Goal: Answer question/provide support: Share knowledge or assist other users

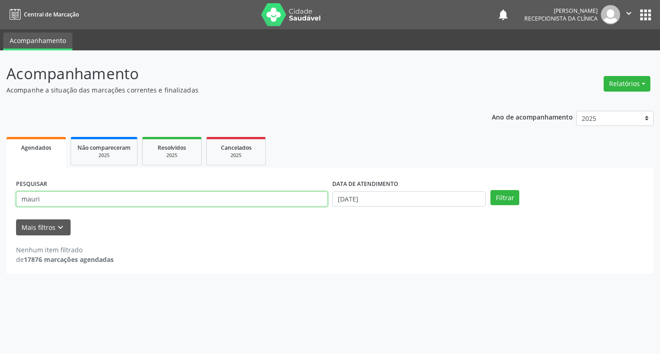
drag, startPoint x: 0, startPoint y: 0, endPoint x: 254, endPoint y: 204, distance: 325.8
click at [254, 204] on input "mauri" at bounding box center [172, 200] width 312 height 16
type input "m"
type input "ela"
click at [491, 190] on button "Filtrar" at bounding box center [505, 198] width 29 height 16
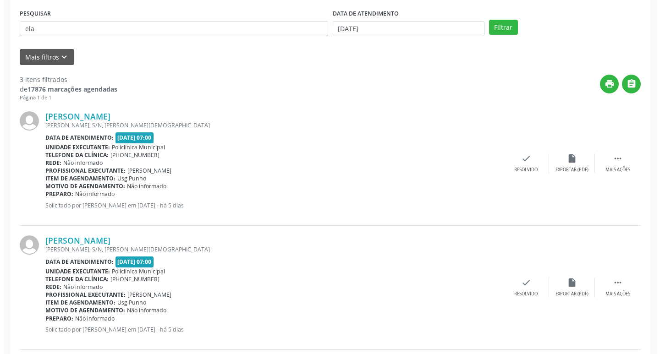
scroll to position [183, 0]
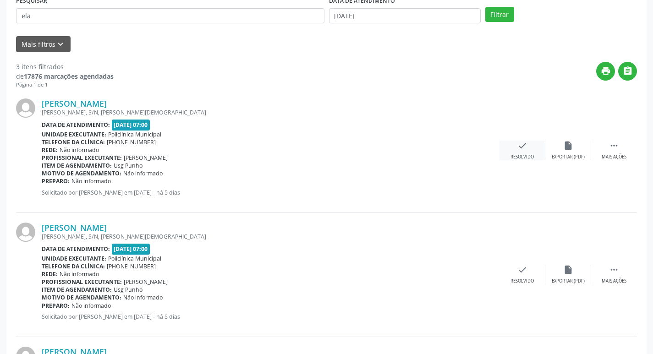
click at [523, 149] on icon "check" at bounding box center [523, 146] width 10 height 10
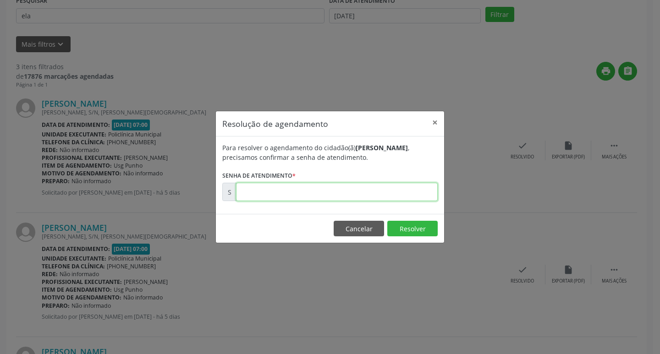
click at [364, 185] on input "text" at bounding box center [337, 192] width 202 height 18
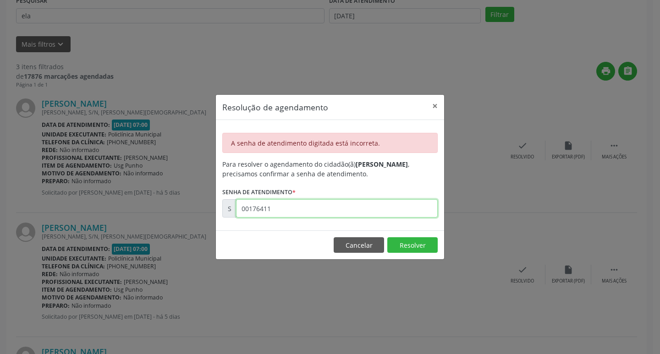
click at [345, 210] on input "00176411" at bounding box center [337, 208] width 202 height 18
type input "0"
click at [352, 248] on button "Cancelar" at bounding box center [359, 245] width 50 height 16
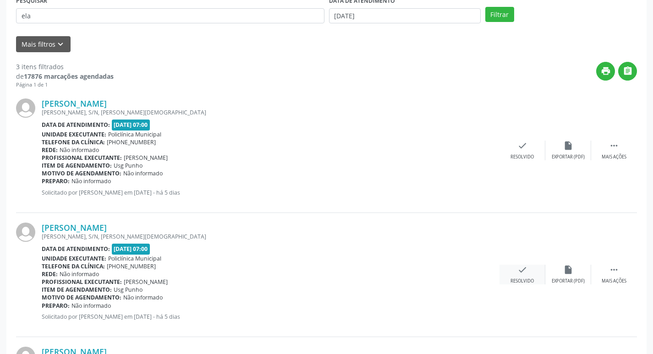
click at [518, 274] on icon "check" at bounding box center [523, 270] width 10 height 10
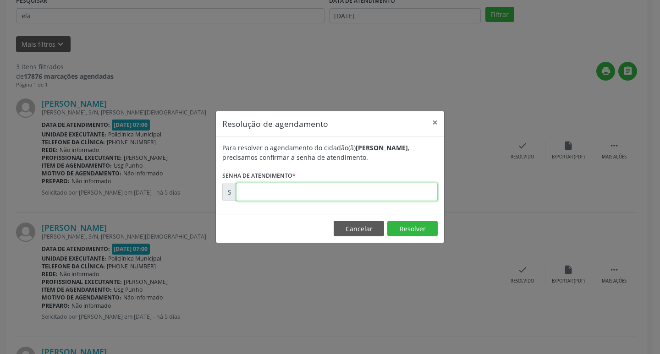
click at [396, 193] on input "text" at bounding box center [337, 192] width 202 height 18
type input "00176411"
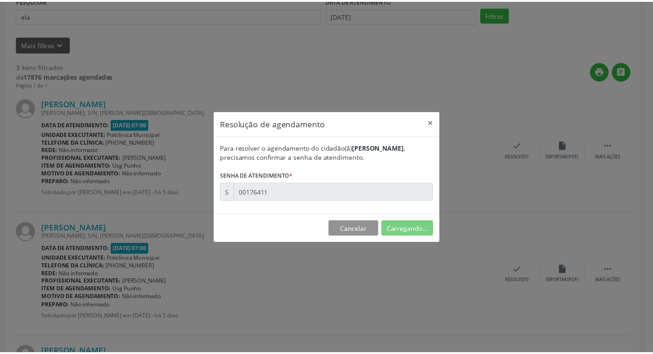
scroll to position [0, 0]
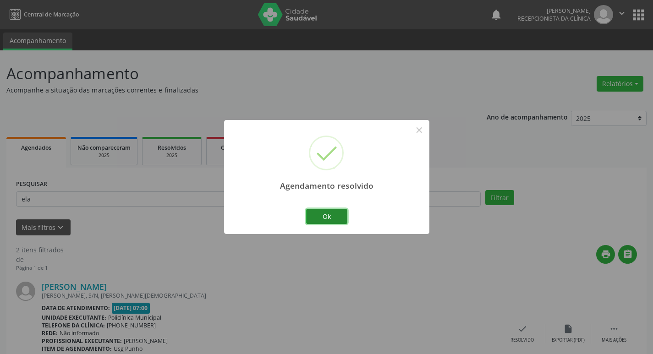
click at [340, 217] on button "Ok" at bounding box center [326, 217] width 41 height 16
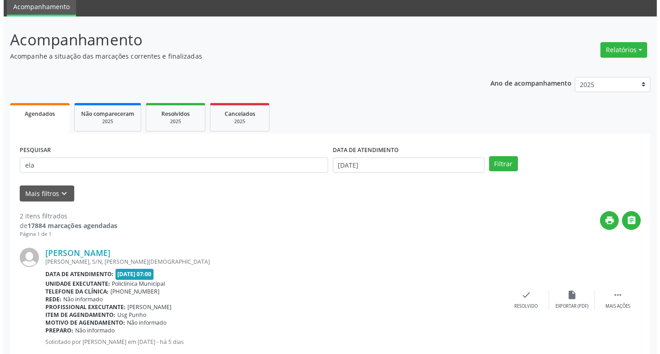
scroll to position [92, 0]
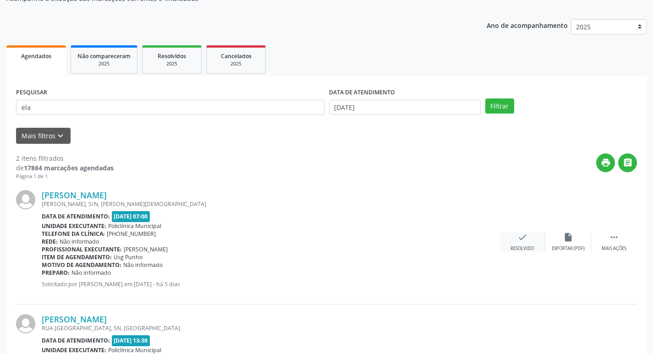
click at [515, 236] on div "check Resolvido" at bounding box center [523, 242] width 46 height 20
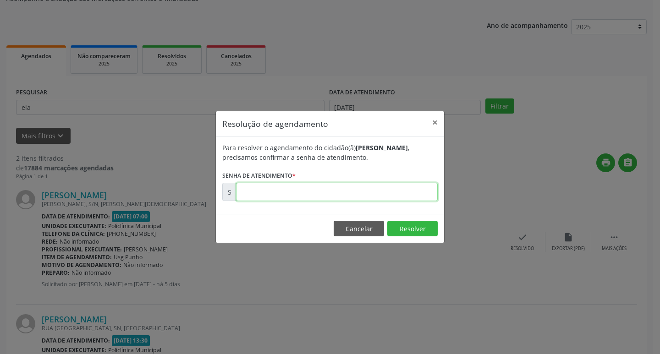
click at [422, 194] on input "text" at bounding box center [337, 192] width 202 height 18
type input "00176409"
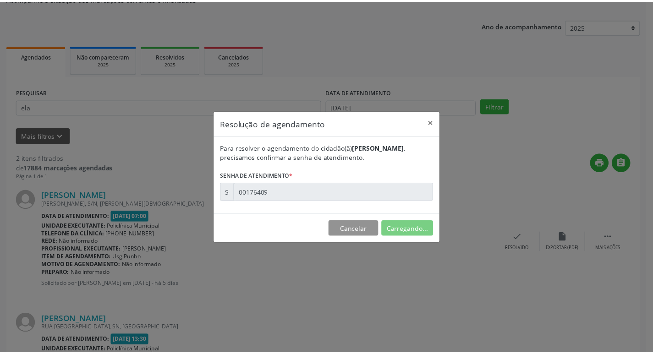
scroll to position [0, 0]
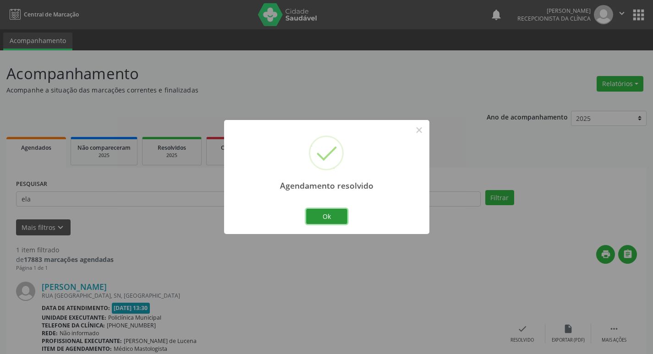
drag, startPoint x: 344, startPoint y: 216, endPoint x: 297, endPoint y: 207, distance: 48.6
click at [325, 215] on button "Ok" at bounding box center [326, 217] width 41 height 16
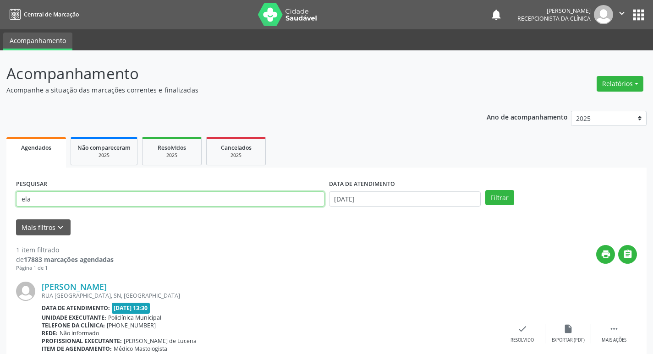
click at [298, 199] on input "ela" at bounding box center [170, 200] width 309 height 16
type input "e"
type input "magno"
click at [486, 190] on button "Filtrar" at bounding box center [500, 198] width 29 height 16
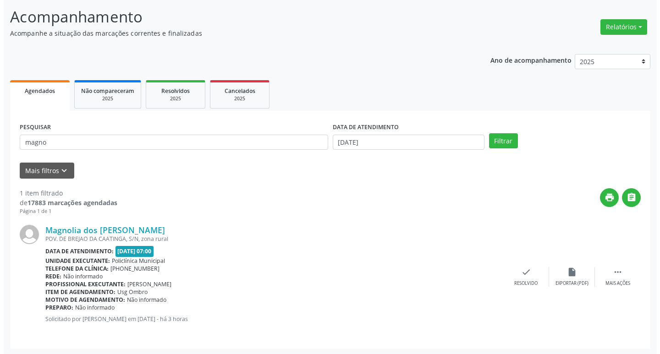
scroll to position [58, 0]
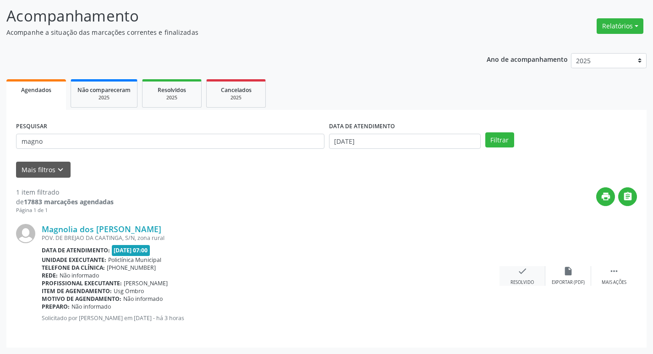
click at [523, 271] on icon "check" at bounding box center [523, 271] width 10 height 10
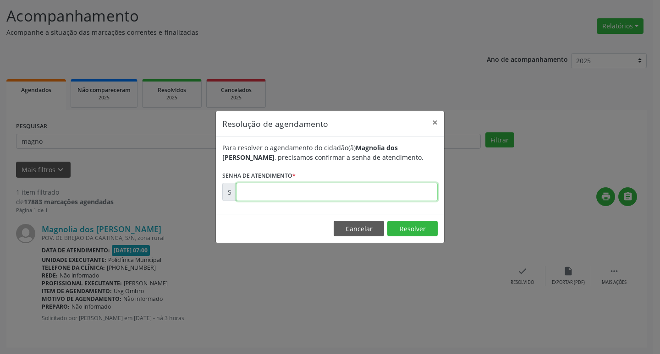
click at [418, 195] on input "text" at bounding box center [337, 192] width 202 height 18
type input "00177135"
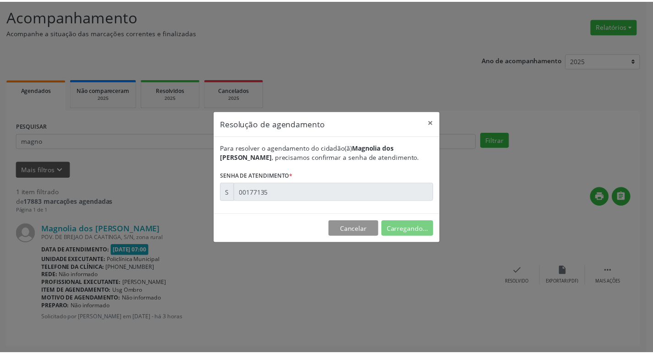
scroll to position [0, 0]
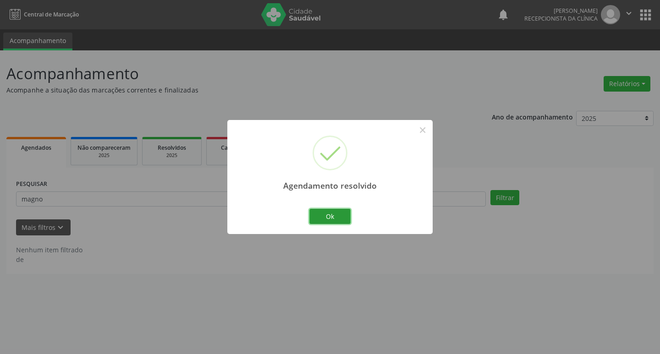
drag, startPoint x: 344, startPoint y: 216, endPoint x: 319, endPoint y: 218, distance: 25.3
click at [343, 216] on button "Ok" at bounding box center [329, 217] width 41 height 16
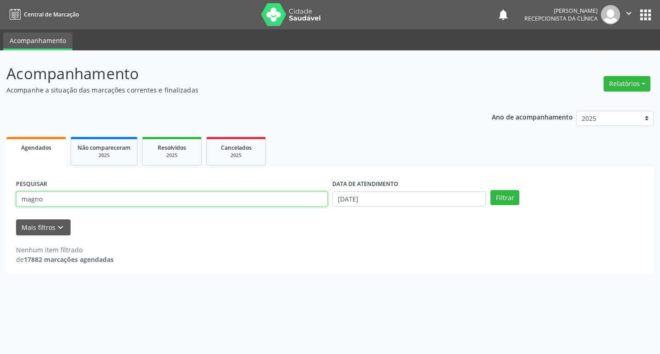
click at [309, 204] on input "magno" at bounding box center [172, 200] width 312 height 16
type input "m"
type input "gabr"
click at [491, 190] on button "Filtrar" at bounding box center [505, 198] width 29 height 16
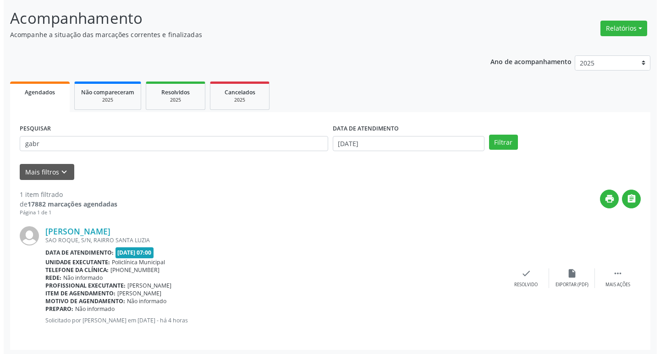
scroll to position [58, 0]
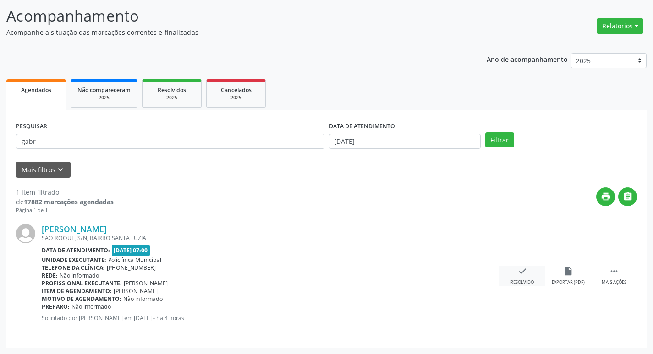
click at [526, 274] on icon "check" at bounding box center [523, 271] width 10 height 10
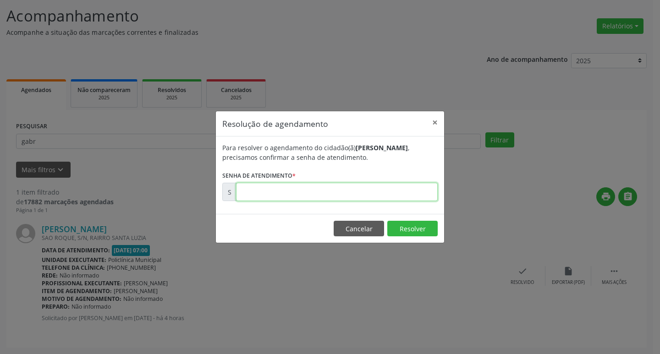
click at [400, 192] on input "text" at bounding box center [337, 192] width 202 height 18
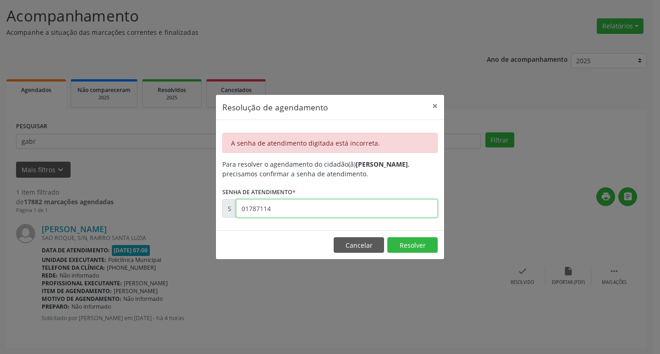
click at [409, 210] on input "01787114" at bounding box center [337, 208] width 202 height 18
type input "0"
click at [409, 210] on input "00177118" at bounding box center [337, 208] width 202 height 18
type input "00177114"
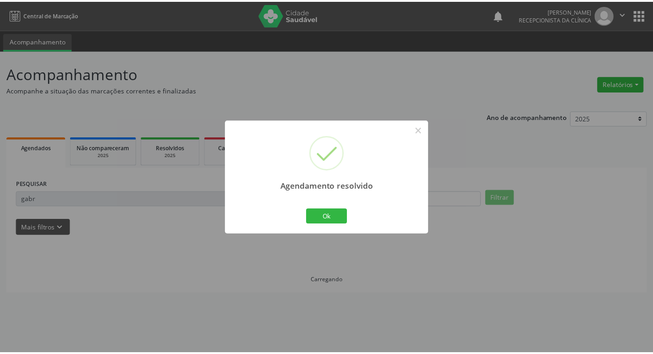
scroll to position [0, 0]
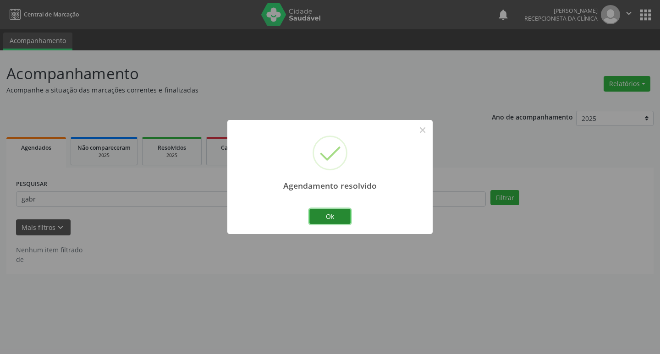
click at [349, 214] on button "Ok" at bounding box center [329, 217] width 41 height 16
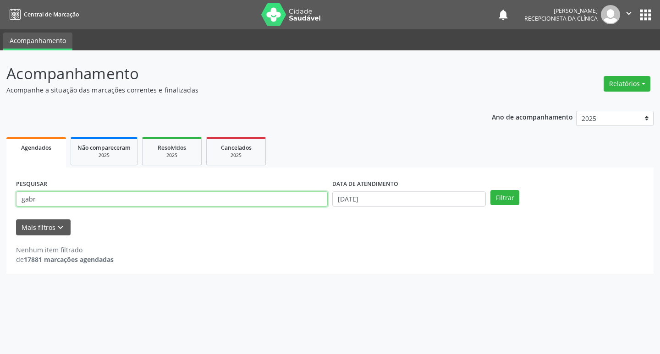
click at [274, 198] on input "gabr" at bounding box center [172, 200] width 312 height 16
type input "g"
type input "vilma"
click at [491, 190] on button "Filtrar" at bounding box center [505, 198] width 29 height 16
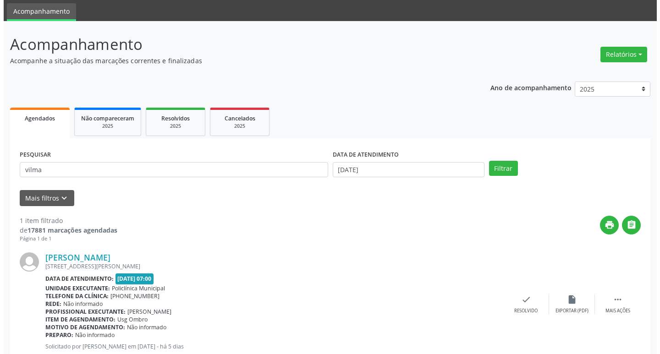
scroll to position [58, 0]
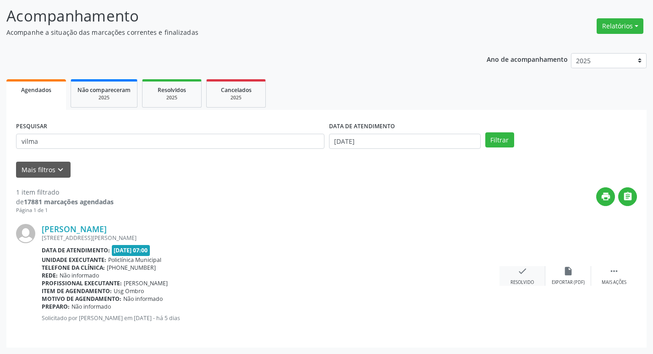
click at [519, 274] on icon "check" at bounding box center [523, 271] width 10 height 10
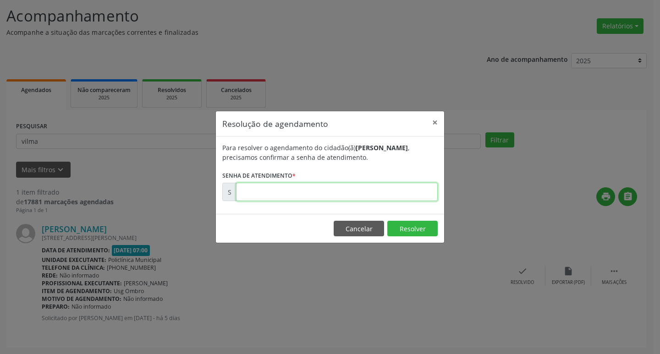
click at [403, 189] on input "text" at bounding box center [337, 192] width 202 height 18
type input "00176416"
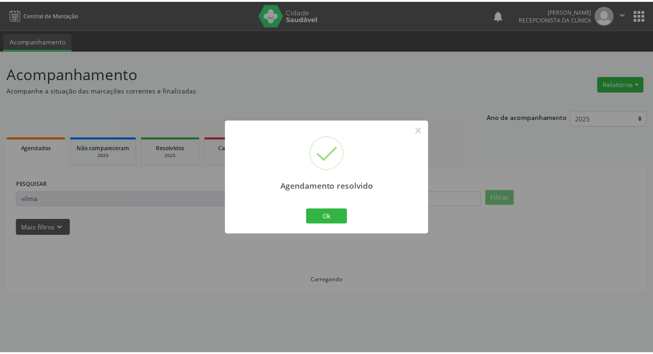
scroll to position [0, 0]
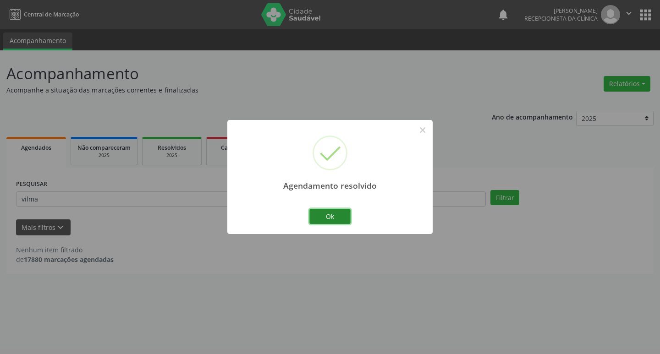
click at [335, 216] on button "Ok" at bounding box center [329, 217] width 41 height 16
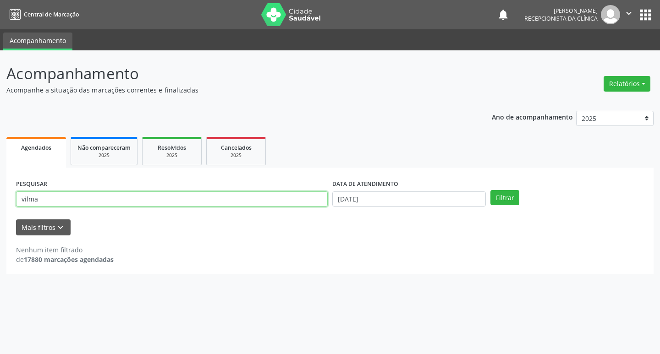
click at [318, 202] on input "vilma" at bounding box center [172, 200] width 312 height 16
type input "v"
type input "maia"
click at [491, 190] on button "Filtrar" at bounding box center [505, 198] width 29 height 16
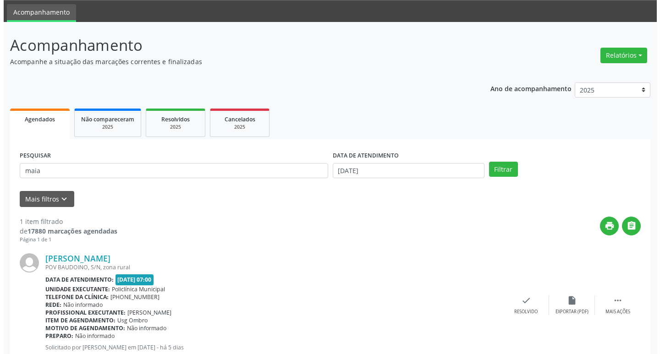
scroll to position [58, 0]
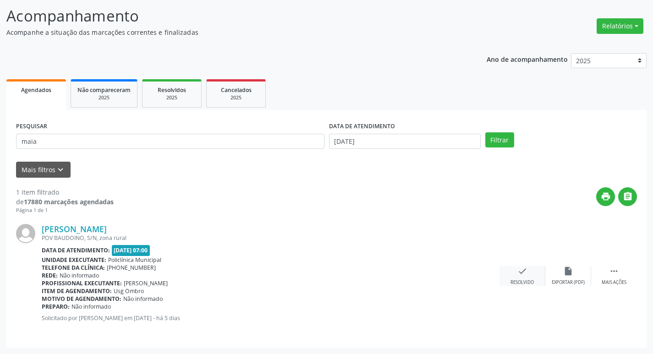
click at [518, 274] on icon "check" at bounding box center [523, 271] width 10 height 10
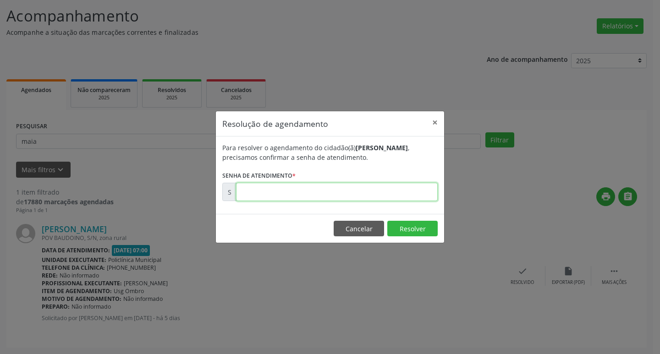
click at [405, 190] on input "text" at bounding box center [337, 192] width 202 height 18
type input "00176405"
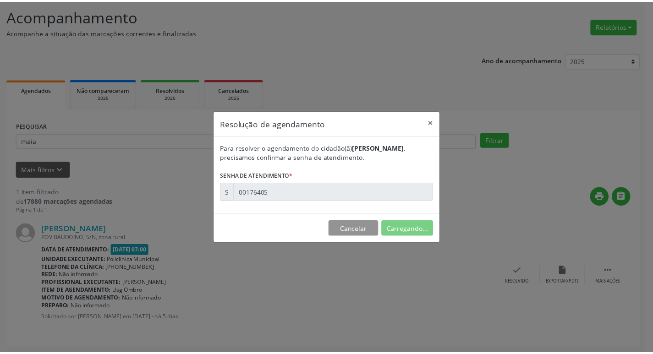
scroll to position [0, 0]
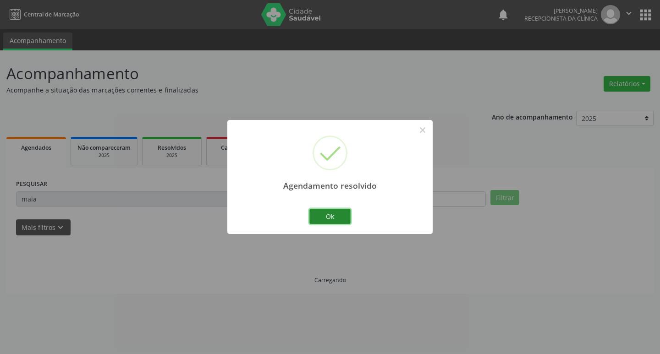
click at [314, 219] on button "Ok" at bounding box center [329, 217] width 41 height 16
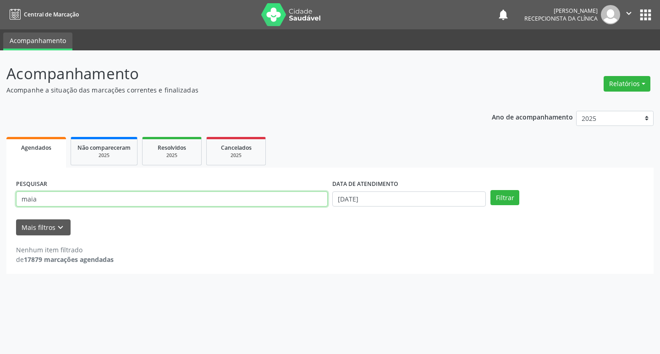
click at [306, 205] on input "maia" at bounding box center [172, 200] width 312 height 16
type input "m"
click at [491, 190] on button "Filtrar" at bounding box center [505, 198] width 29 height 16
click at [265, 200] on input "[PERSON_NAME]" at bounding box center [172, 200] width 312 height 16
click at [491, 190] on button "Filtrar" at bounding box center [505, 198] width 29 height 16
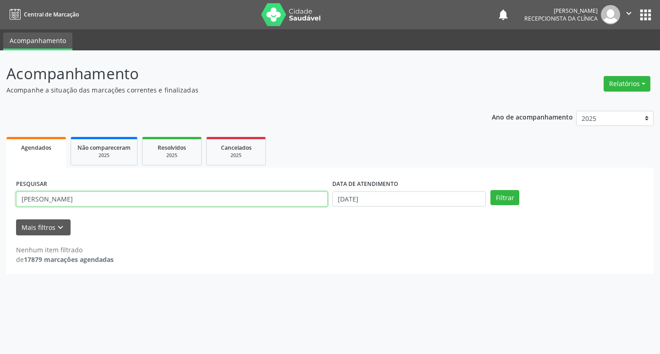
click at [123, 198] on input "[PERSON_NAME]" at bounding box center [172, 200] width 312 height 16
type input "m"
click at [140, 202] on input "text" at bounding box center [172, 200] width 312 height 16
click at [141, 200] on input "text" at bounding box center [172, 200] width 312 height 16
type input "[PERSON_NAME]"
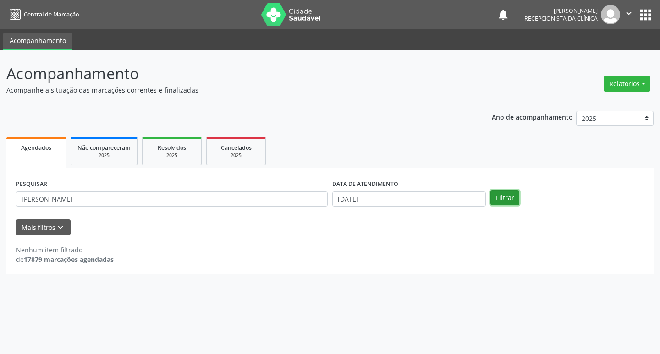
click at [516, 200] on button "Filtrar" at bounding box center [505, 198] width 29 height 16
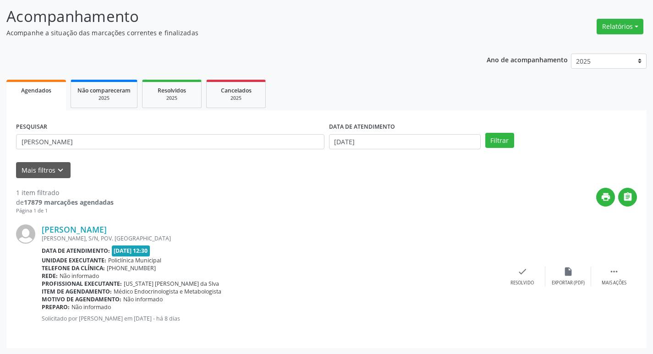
scroll to position [58, 0]
click at [604, 278] on div " Mais ações" at bounding box center [614, 276] width 46 height 20
click at [479, 279] on div "print Imprimir" at bounding box center [477, 276] width 46 height 20
